Goal: Communication & Community: Answer question/provide support

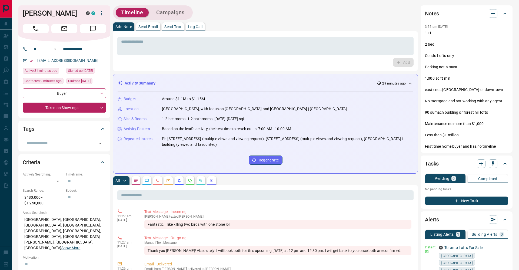
click at [95, 32] on icon "Message" at bounding box center [92, 28] width 7 height 7
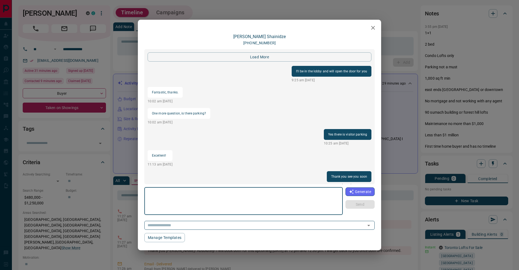
scroll to position [597, 0]
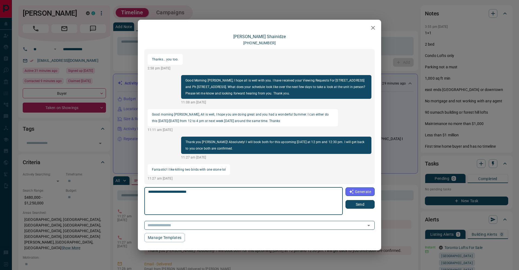
type textarea "**********"
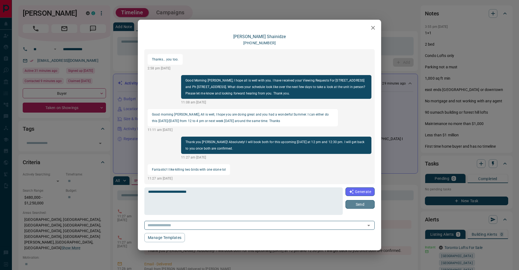
click at [357, 204] on button "Send" at bounding box center [359, 204] width 29 height 9
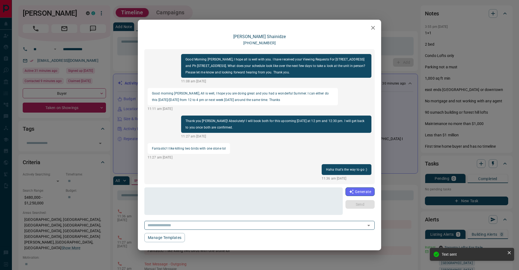
click at [409, 133] on div "[PERSON_NAME] [PHONE_NUMBER] load more Fantastic, thanks. 10:02 am [DATE] One m…" at bounding box center [259, 135] width 519 height 270
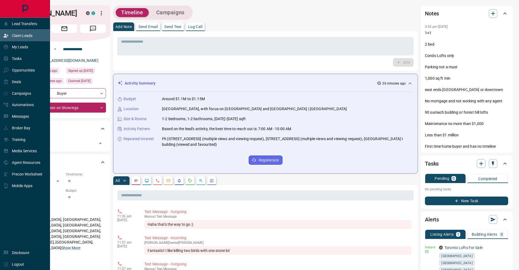
click at [11, 34] on div "Claim Leads" at bounding box center [17, 35] width 29 height 9
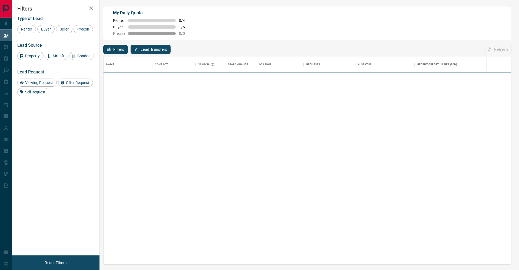
scroll to position [207, 407]
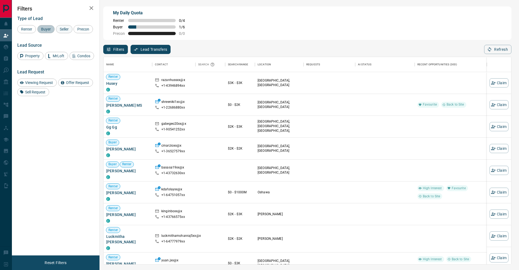
drag, startPoint x: 50, startPoint y: 29, endPoint x: 64, endPoint y: 29, distance: 14.0
click at [51, 29] on span "Buyer" at bounding box center [46, 29] width 14 height 4
click at [64, 29] on span "Seller" at bounding box center [64, 29] width 13 height 4
drag, startPoint x: 32, startPoint y: 36, endPoint x: 74, endPoint y: 21, distance: 45.1
click at [75, 31] on span "Precon" at bounding box center [83, 29] width 16 height 4
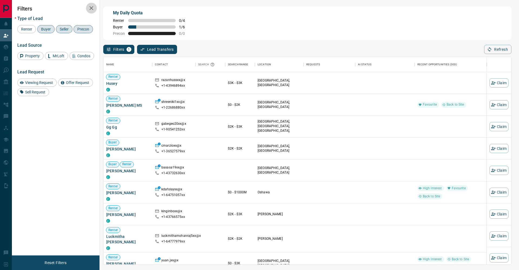
click at [90, 9] on icon "button" at bounding box center [91, 8] width 4 height 4
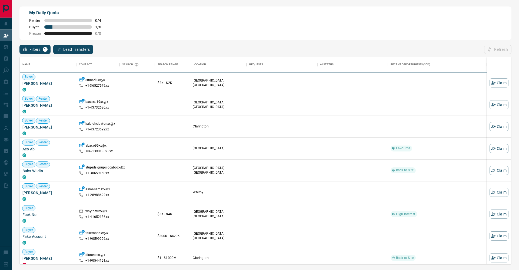
scroll to position [207, 491]
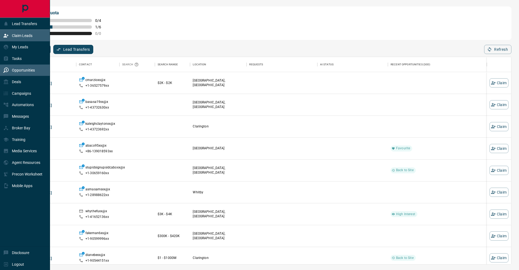
click at [6, 74] on div "Opportunities" at bounding box center [19, 70] width 32 height 9
